Goal: Transaction & Acquisition: Book appointment/travel/reservation

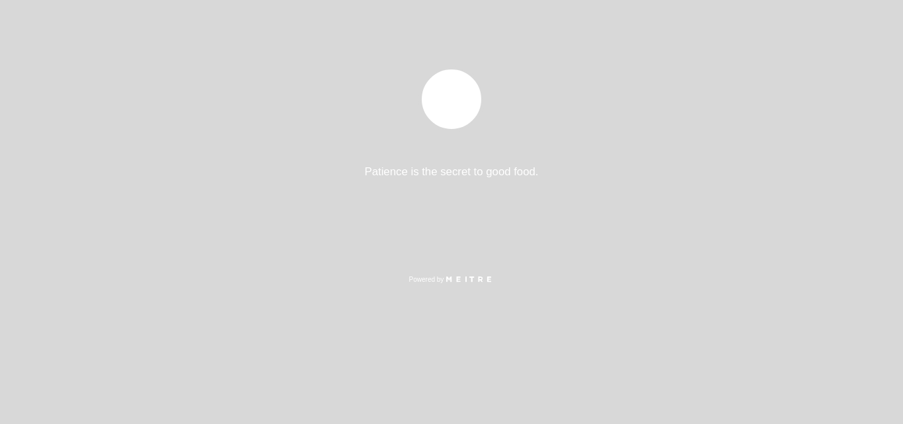
select select "es"
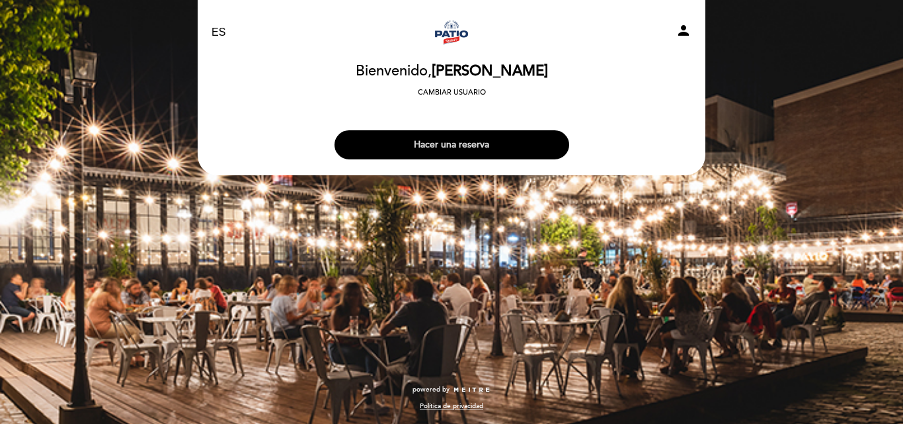
click at [482, 147] on button "Hacer una reserva" at bounding box center [451, 144] width 235 height 29
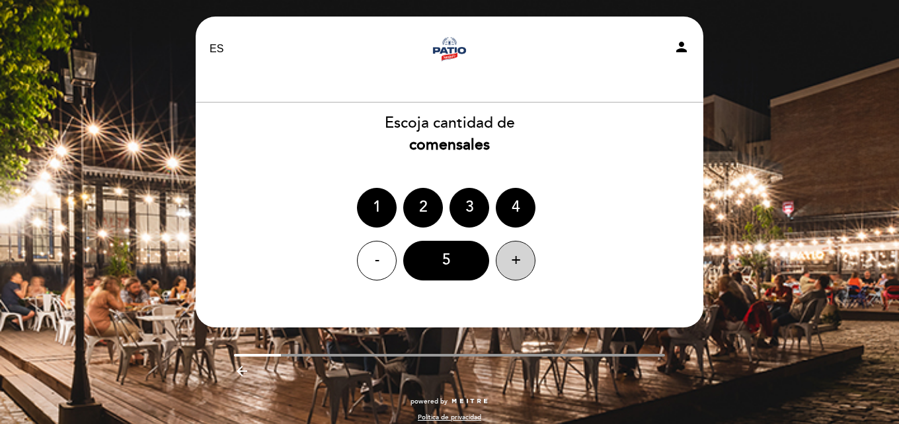
click at [514, 250] on div "+" at bounding box center [516, 261] width 40 height 40
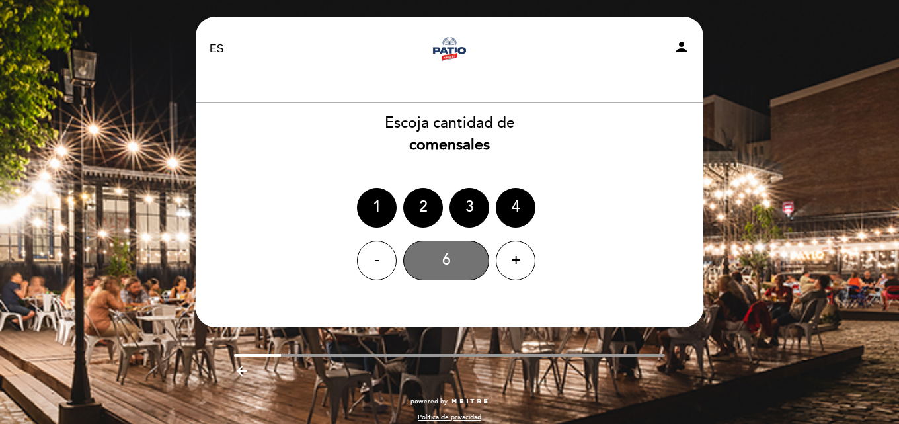
drag, startPoint x: 448, startPoint y: 264, endPoint x: 459, endPoint y: 279, distance: 18.0
click at [447, 264] on div "6" at bounding box center [446, 261] width 86 height 40
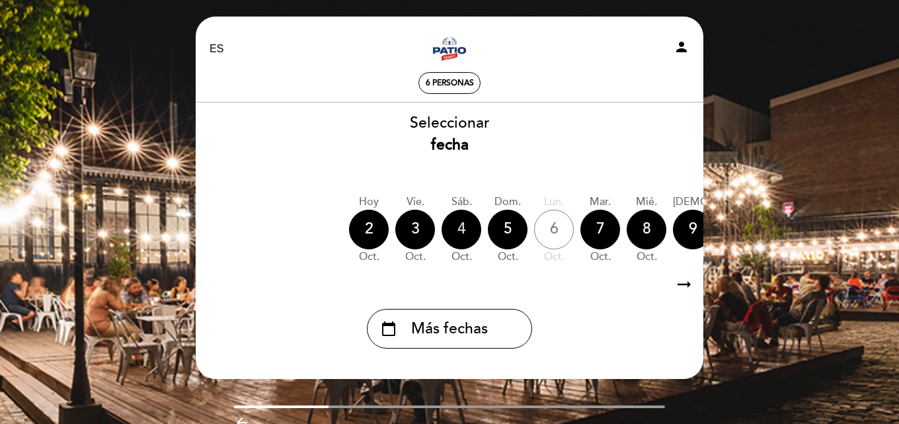
click at [464, 229] on div "4" at bounding box center [462, 230] width 40 height 40
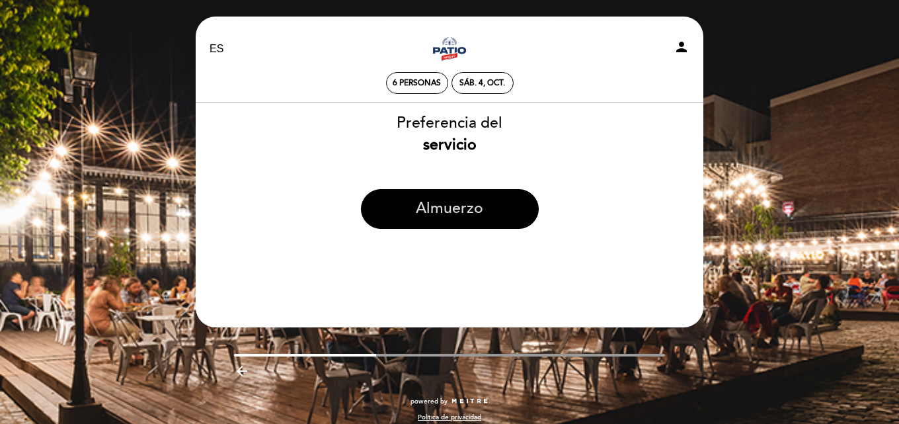
click at [444, 201] on button "Almuerzo" at bounding box center [450, 209] width 178 height 40
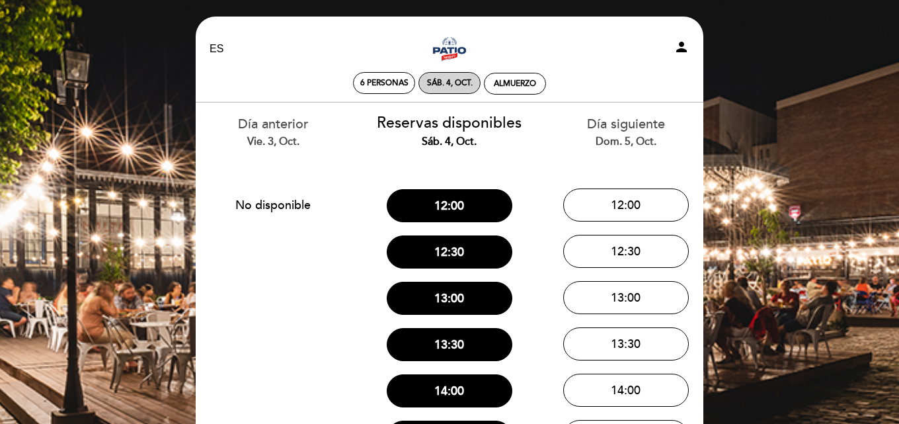
click at [445, 83] on div "sáb. 4, oct." at bounding box center [450, 83] width 46 height 10
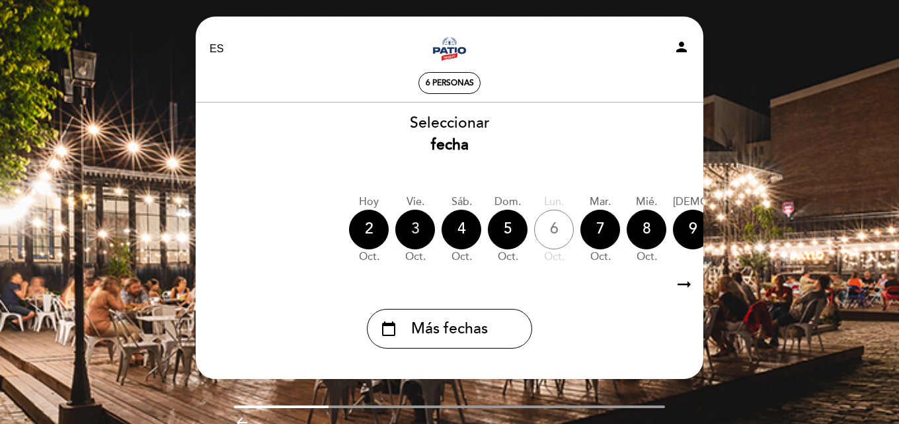
click at [421, 230] on div "3" at bounding box center [415, 230] width 40 height 40
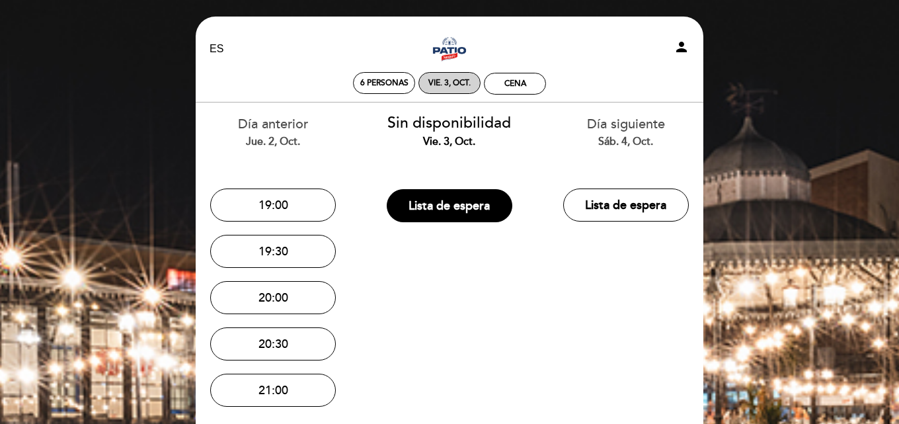
click at [458, 87] on div "vie. 3, oct." at bounding box center [449, 83] width 42 height 10
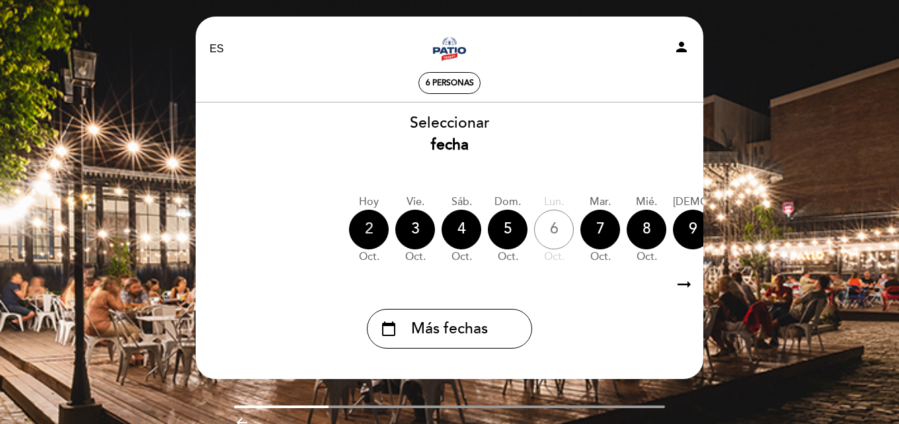
click at [367, 227] on div "2" at bounding box center [369, 230] width 40 height 40
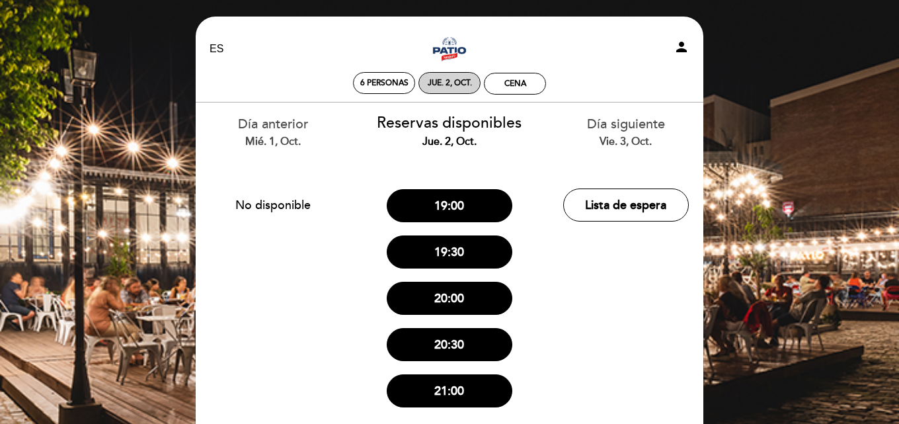
click at [440, 91] on div "jue. 2, oct." at bounding box center [449, 83] width 62 height 22
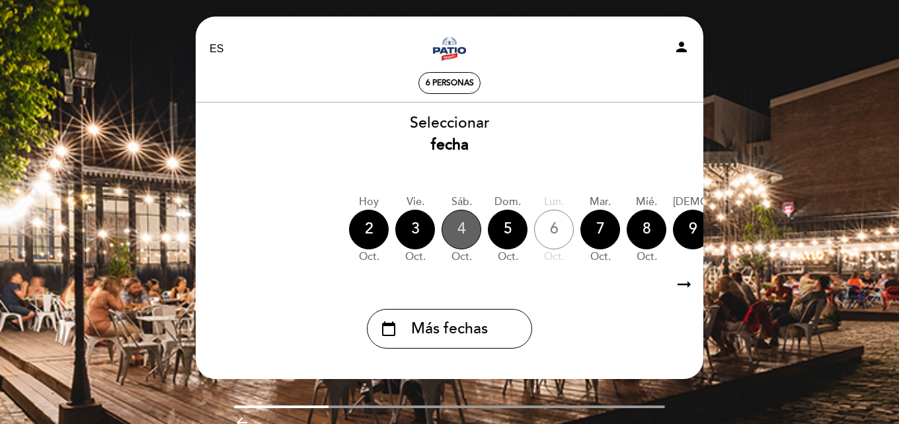
click at [465, 233] on div "4" at bounding box center [462, 230] width 40 height 40
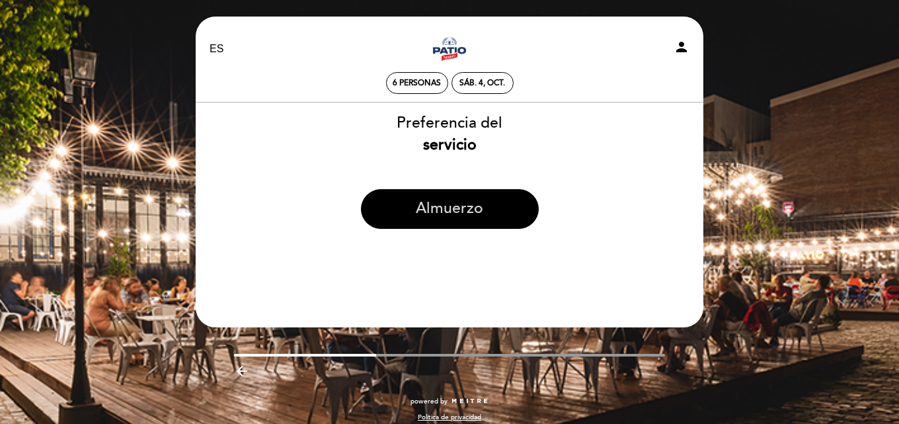
click at [459, 200] on button "Almuerzo" at bounding box center [450, 209] width 178 height 40
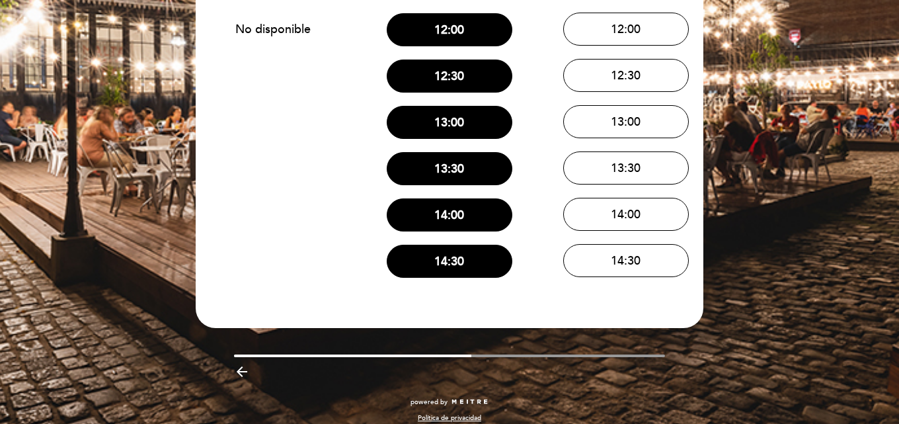
scroll to position [188, 0]
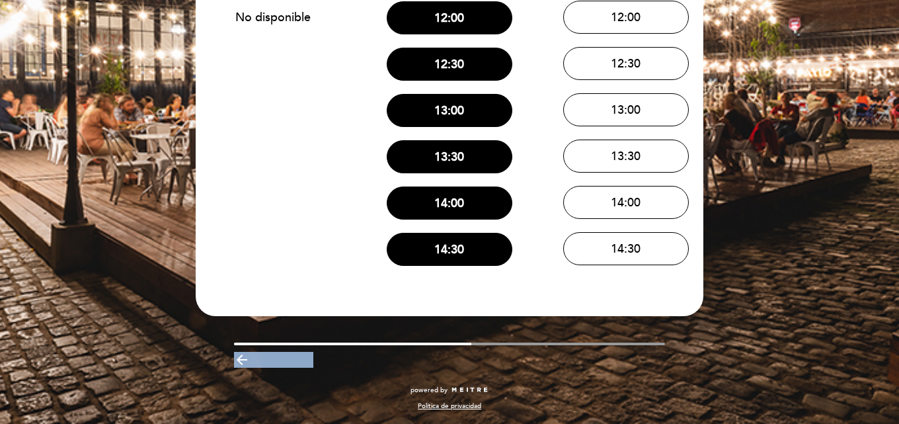
drag, startPoint x: 449, startPoint y: 342, endPoint x: 517, endPoint y: 344, distance: 67.4
click at [516, 346] on div "arrow_backward" at bounding box center [449, 357] width 527 height 30
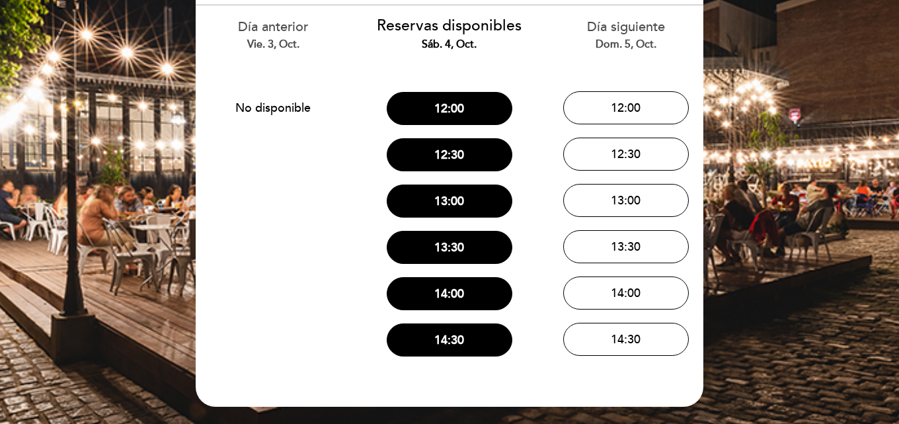
scroll to position [0, 0]
